Goal: Task Accomplishment & Management: Use online tool/utility

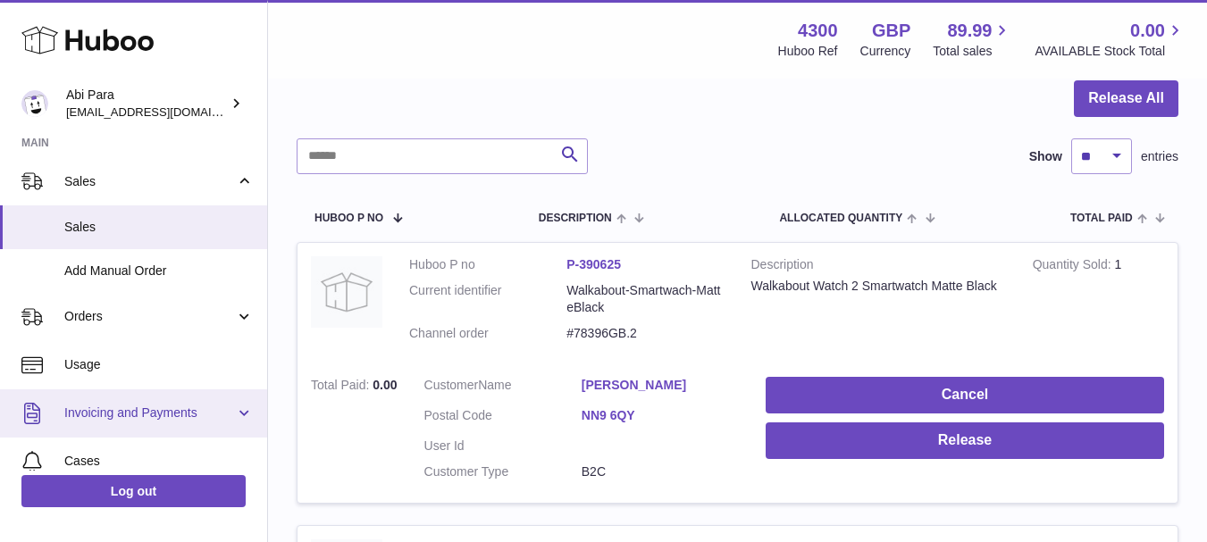
scroll to position [179, 0]
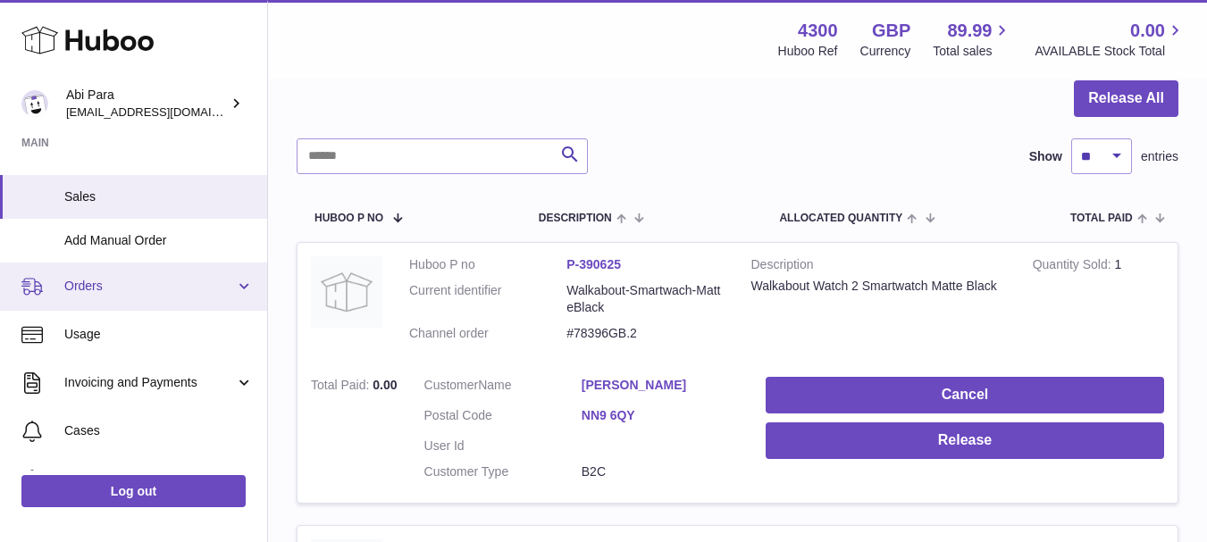
click at [240, 287] on link "Orders" at bounding box center [133, 287] width 267 height 48
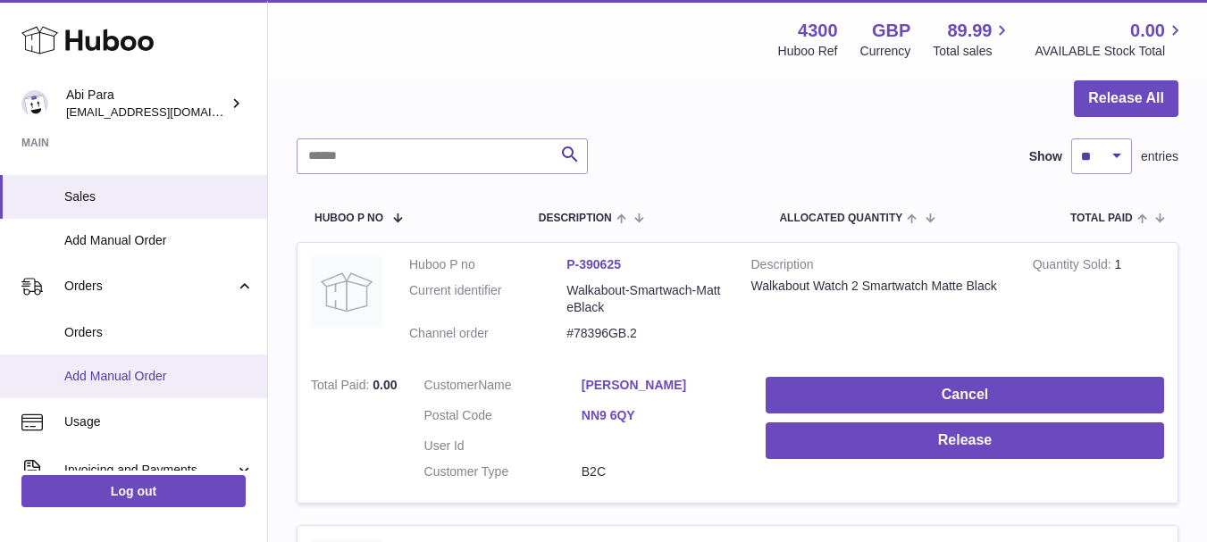
click at [115, 373] on span "Add Manual Order" at bounding box center [158, 376] width 189 height 17
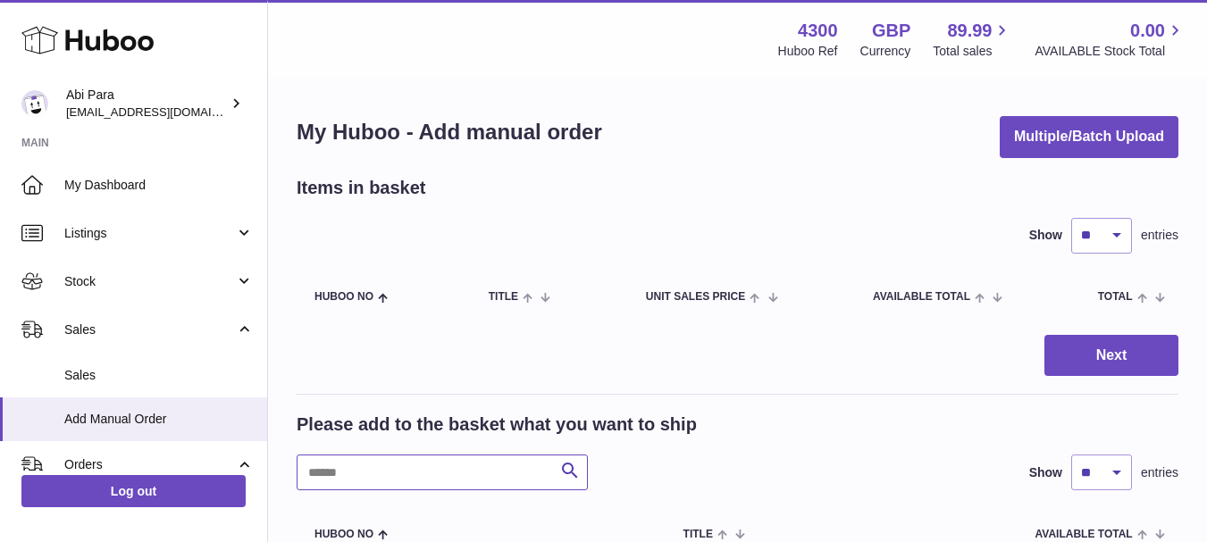
click at [382, 480] on input "text" at bounding box center [442, 473] width 291 height 36
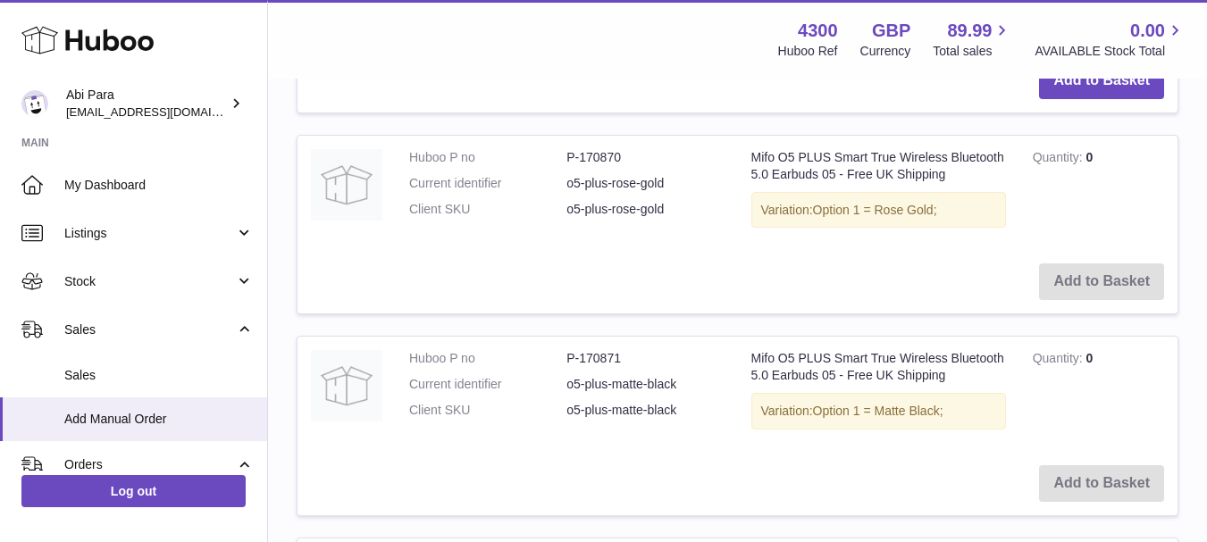
scroll to position [715, 0]
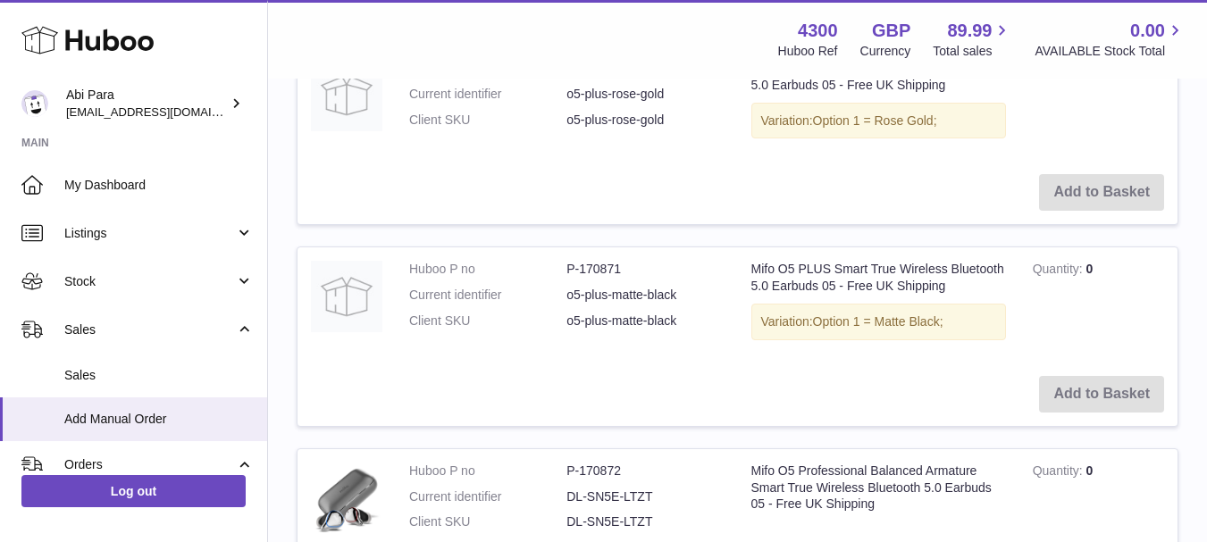
type input "****"
click at [942, 379] on td "Add to Basket" at bounding box center [738, 394] width 880 height 63
click at [1095, 389] on td "Add to Basket" at bounding box center [738, 394] width 880 height 63
click at [831, 381] on td "Add to Basket" at bounding box center [738, 394] width 880 height 63
